Goal: Transaction & Acquisition: Purchase product/service

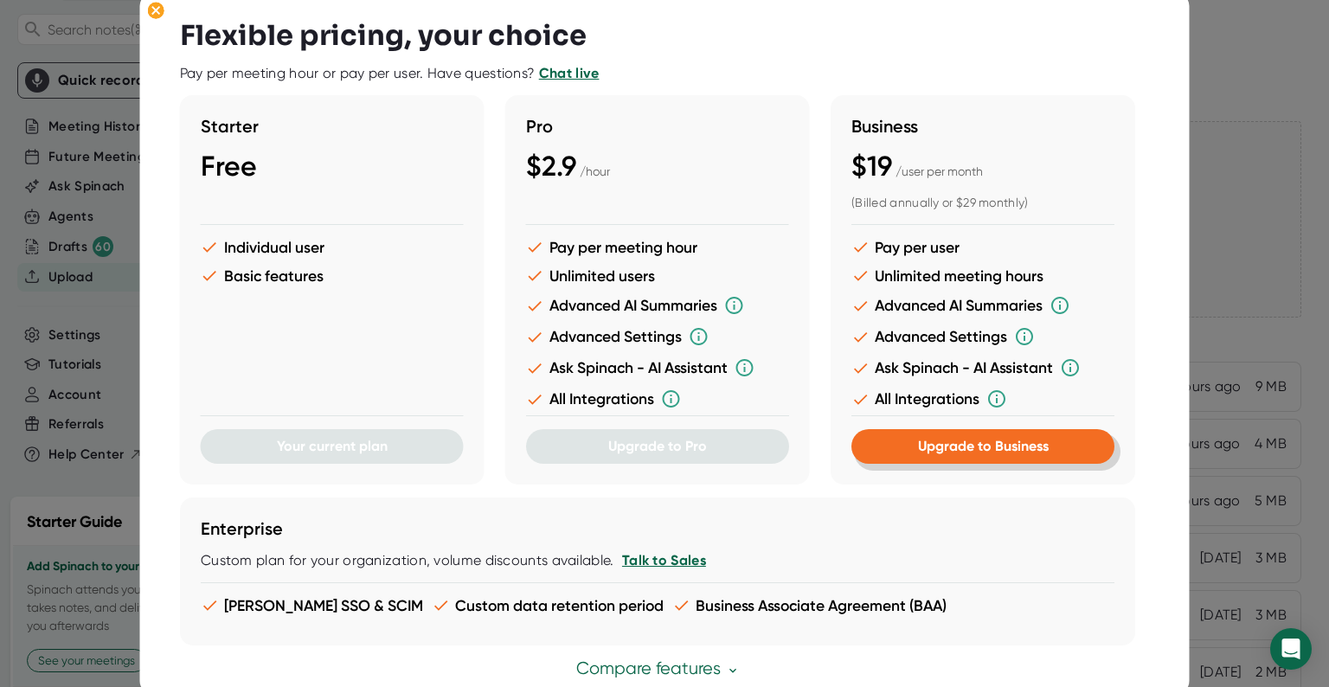
click at [996, 441] on span "Upgrade to Business" at bounding box center [982, 446] width 131 height 16
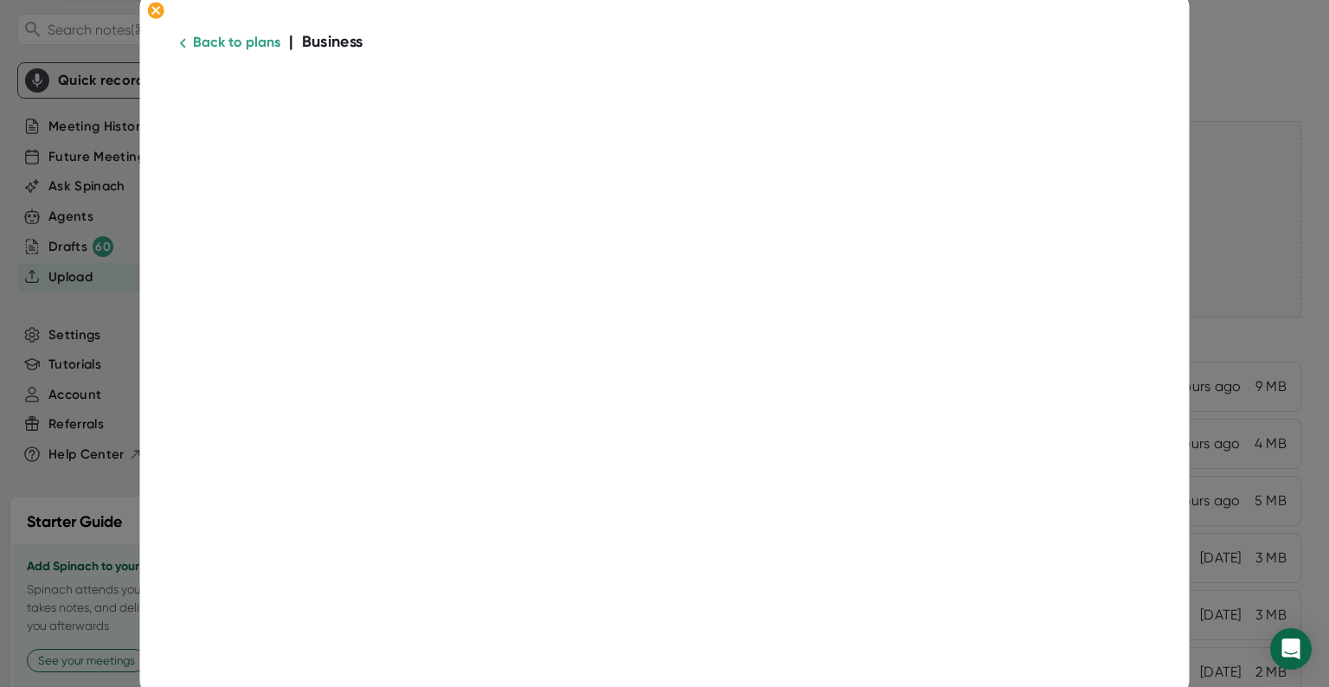
scroll to position [142, 0]
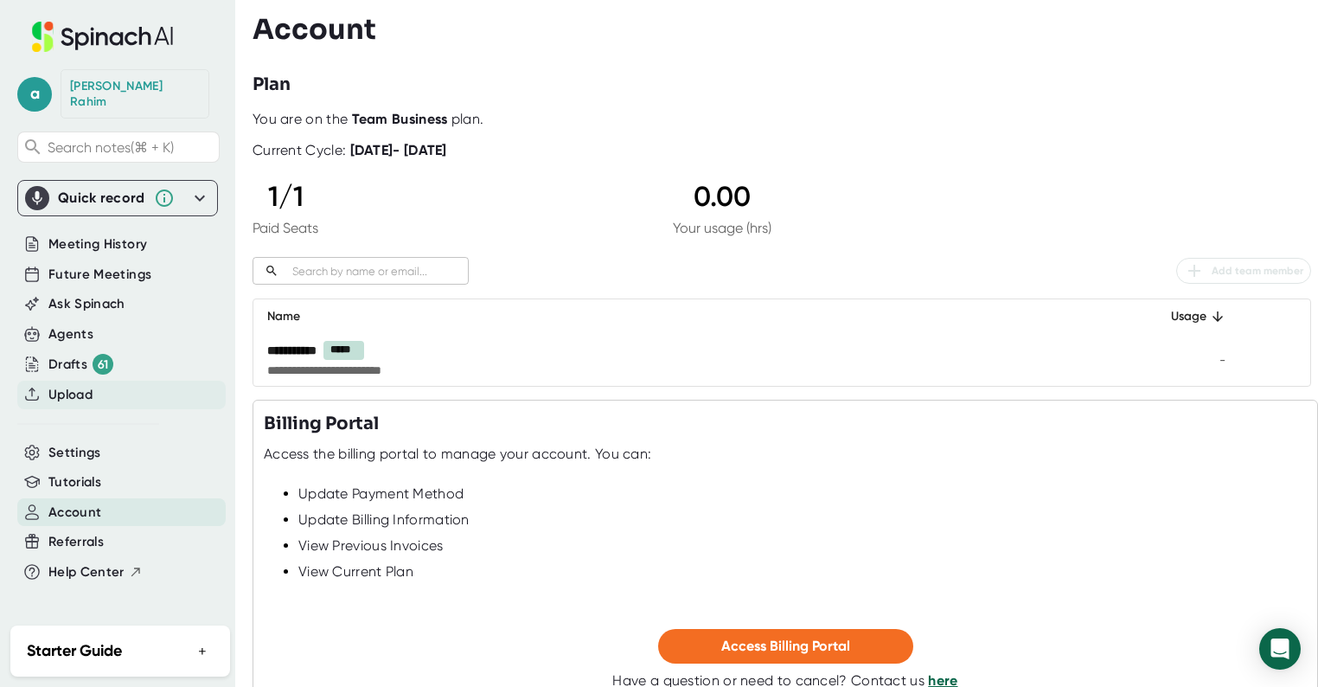
click at [73, 385] on span "Upload" at bounding box center [70, 395] width 44 height 20
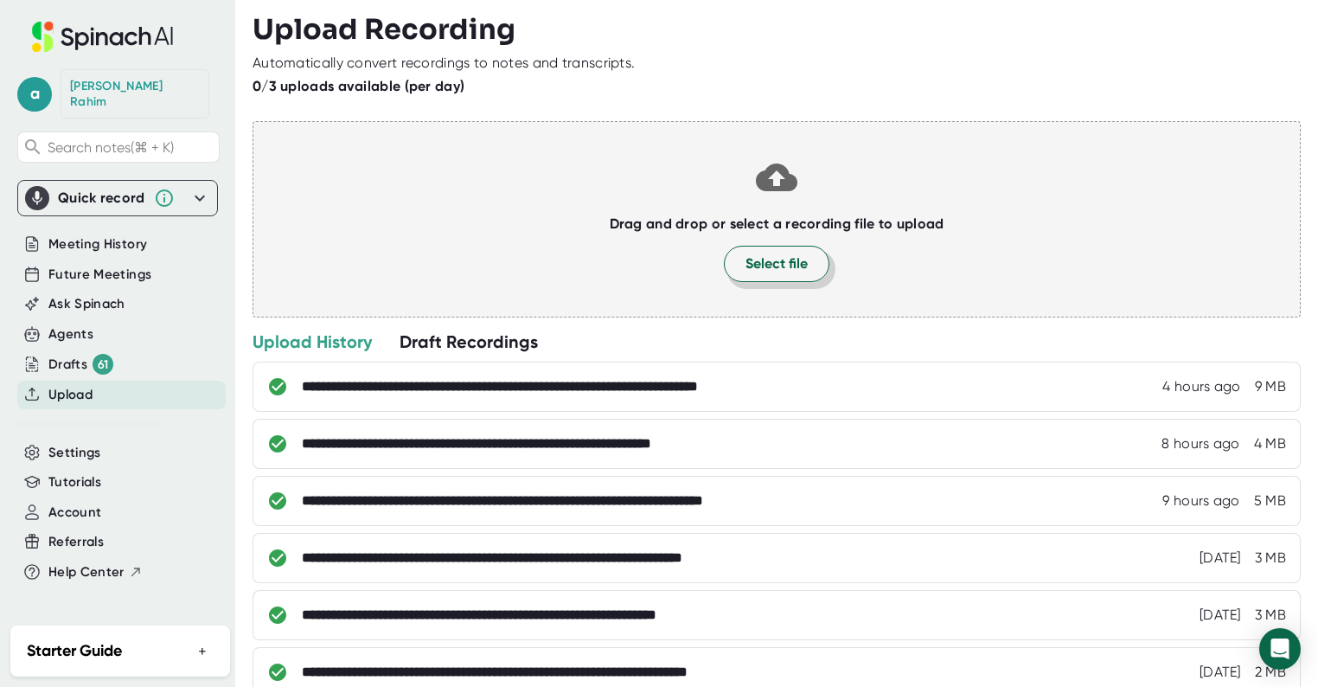
click at [779, 277] on button "Select file" at bounding box center [777, 264] width 106 height 36
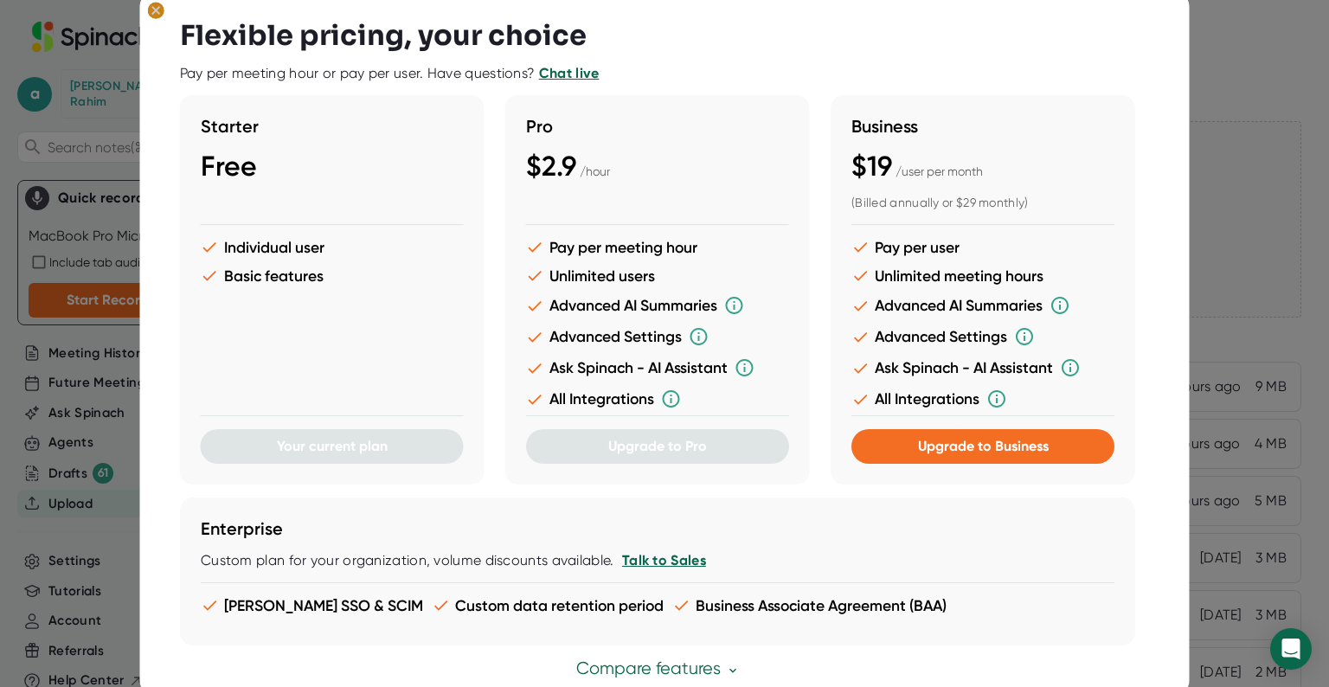
click at [163, 14] on ellipse at bounding box center [156, 10] width 16 height 17
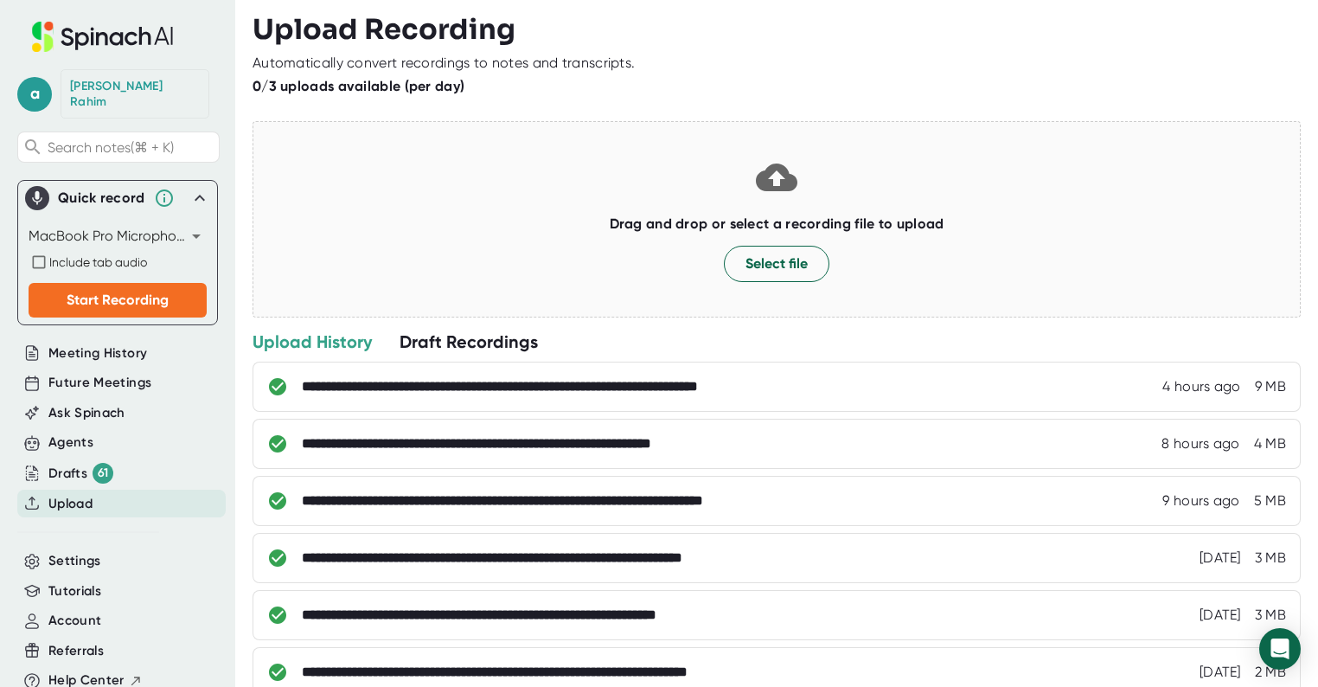
click at [188, 490] on div "Upload" at bounding box center [121, 504] width 208 height 29
click at [794, 257] on span "Select file" at bounding box center [777, 263] width 62 height 21
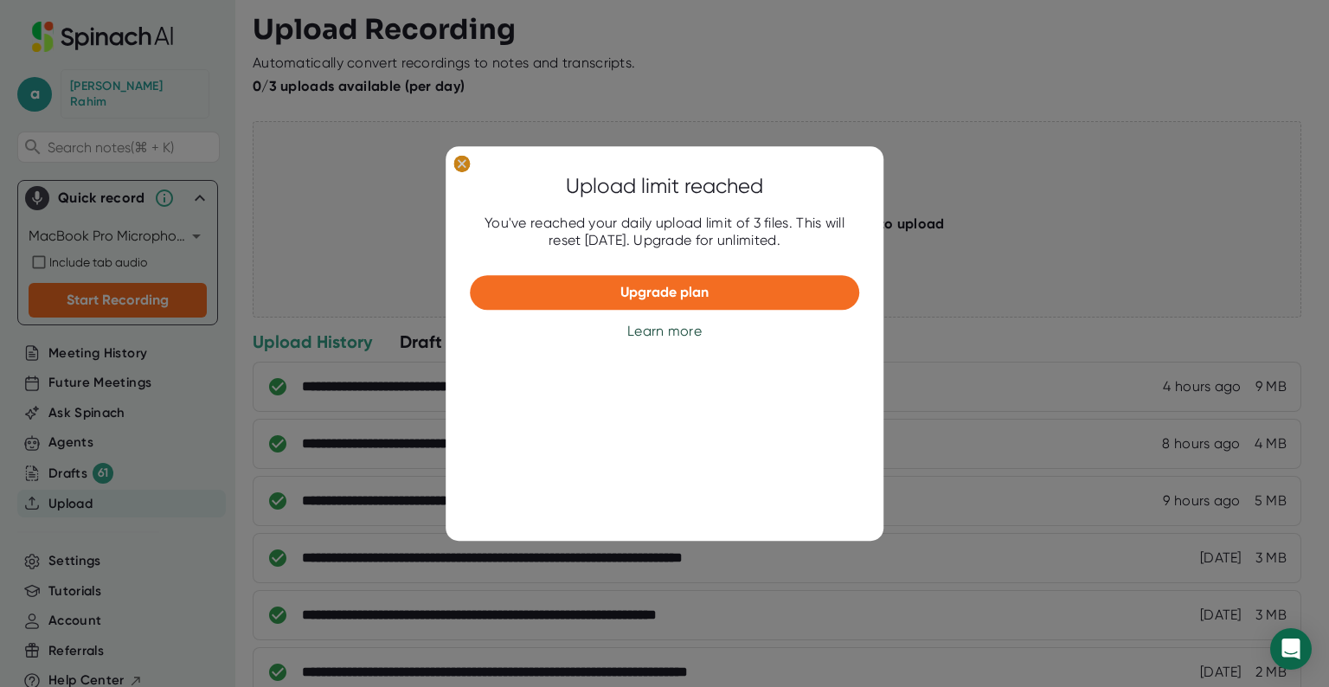
click at [464, 164] on ellipse at bounding box center [461, 163] width 16 height 17
